Goal: Information Seeking & Learning: Learn about a topic

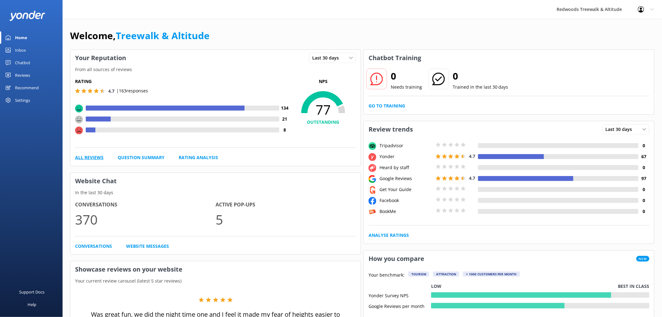
click at [91, 160] on link "All Reviews" at bounding box center [89, 157] width 28 height 7
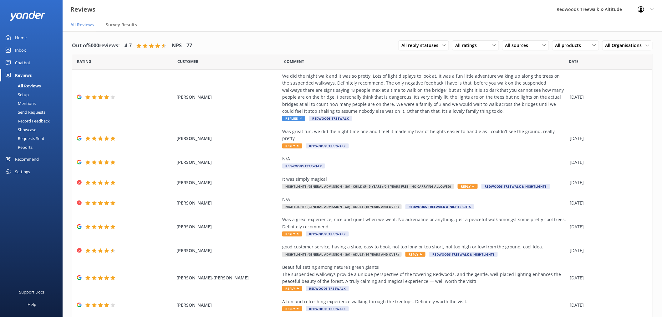
click at [35, 149] on link "Reports" at bounding box center [33, 147] width 59 height 9
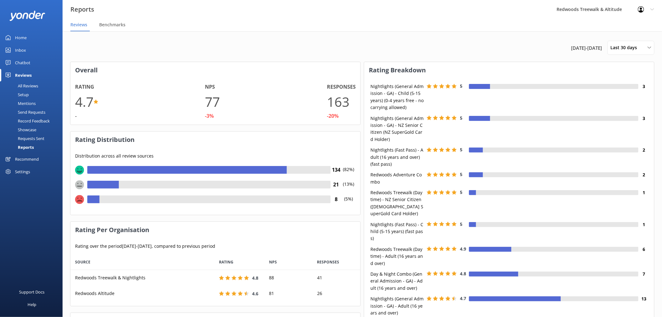
scroll to position [46, 285]
click at [630, 51] on span "Last 30 days" at bounding box center [626, 47] width 30 height 7
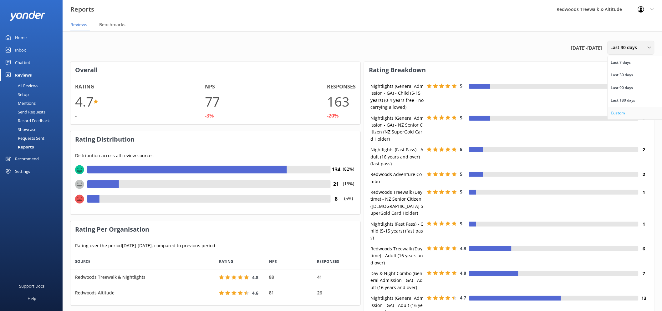
click at [622, 110] on div "Custom" at bounding box center [618, 113] width 14 height 6
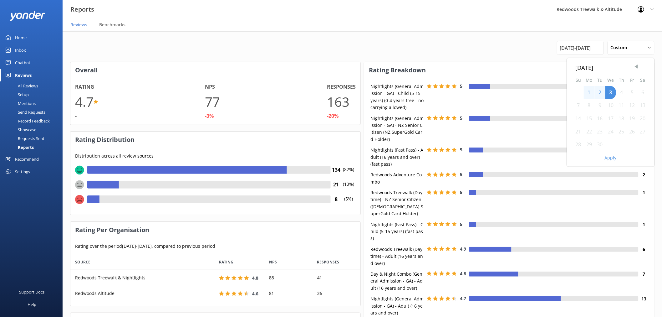
click at [636, 65] on span "Previous Month" at bounding box center [636, 66] width 6 height 6
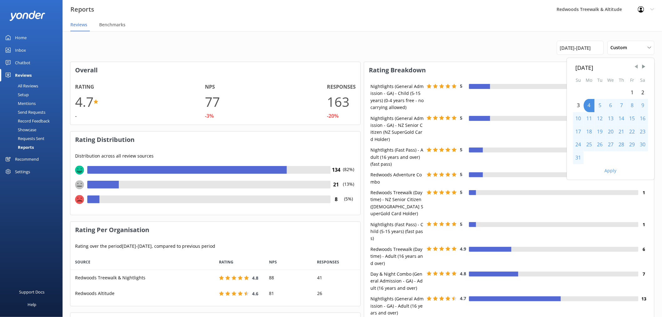
click at [636, 65] on span "Previous Month" at bounding box center [636, 66] width 6 height 6
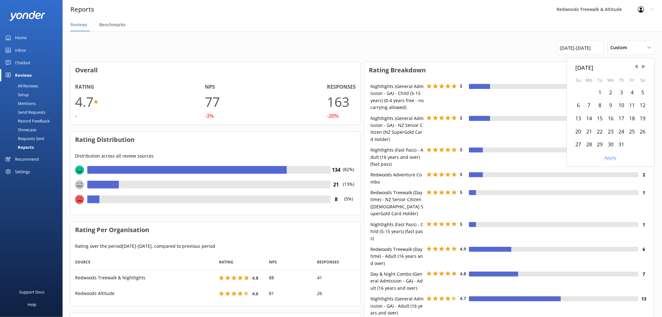
click at [602, 90] on div "1" at bounding box center [600, 92] width 11 height 13
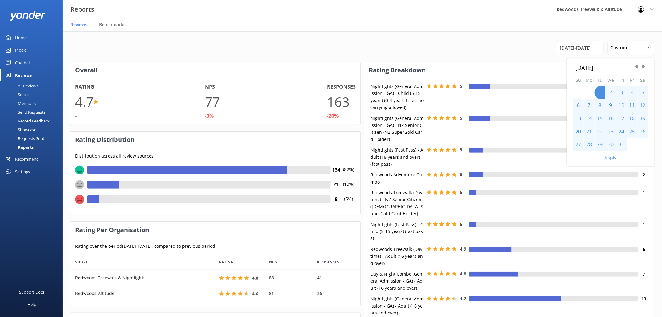
click at [623, 144] on div "31" at bounding box center [621, 144] width 11 height 13
click at [614, 161] on div "Apply" at bounding box center [611, 156] width 88 height 11
click at [613, 159] on button "Apply" at bounding box center [611, 157] width 12 height 4
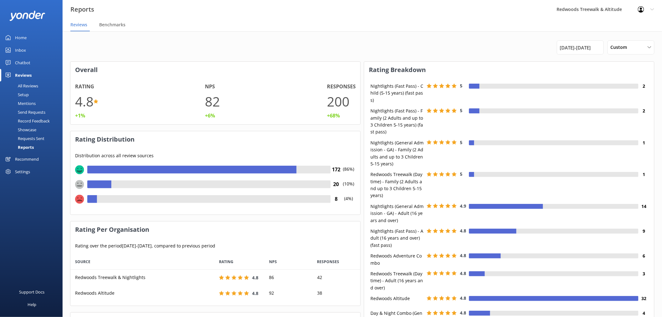
scroll to position [0, 0]
click at [591, 48] on span "[DATE] - [DATE]" at bounding box center [575, 48] width 31 height 8
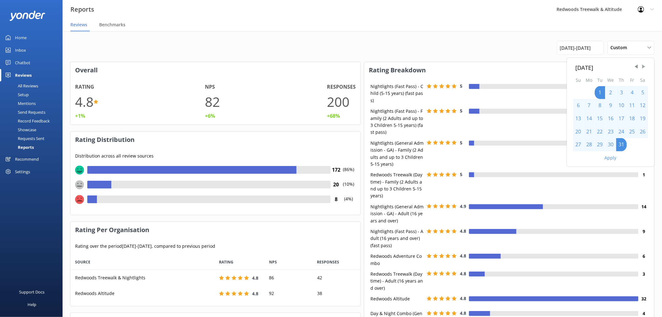
click at [645, 67] on span "Next Month" at bounding box center [644, 66] width 6 height 6
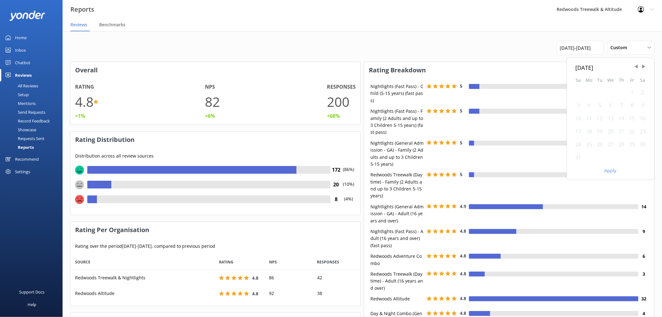
click at [632, 91] on div "1" at bounding box center [632, 92] width 11 height 13
click at [579, 157] on div "31" at bounding box center [578, 157] width 11 height 13
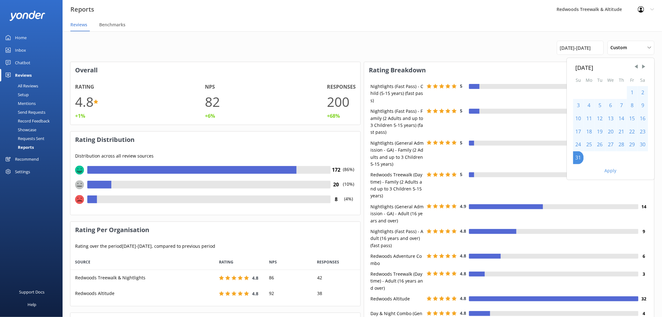
click at [611, 171] on button "Apply" at bounding box center [611, 170] width 12 height 4
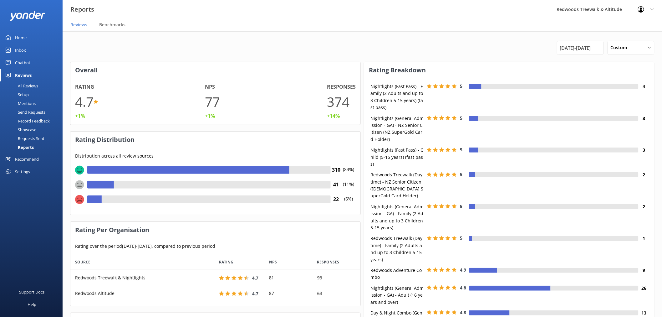
click at [39, 53] on link "Inbox" at bounding box center [31, 50] width 63 height 13
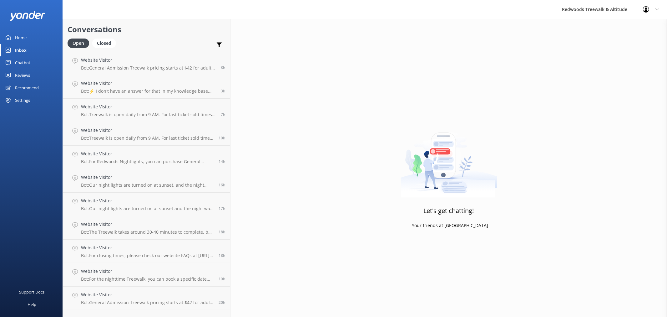
click at [46, 71] on link "Reviews" at bounding box center [31, 75] width 63 height 13
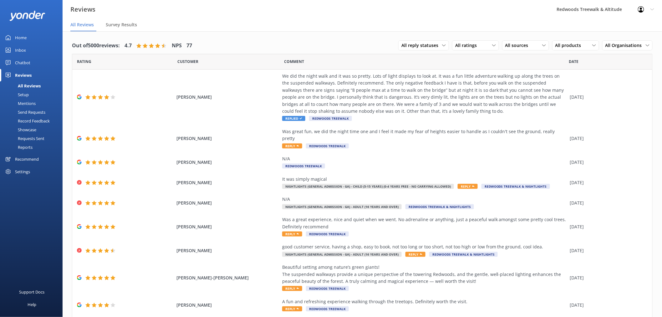
click at [33, 36] on link "Home" at bounding box center [31, 37] width 63 height 13
